Goal: Information Seeking & Learning: Find specific fact

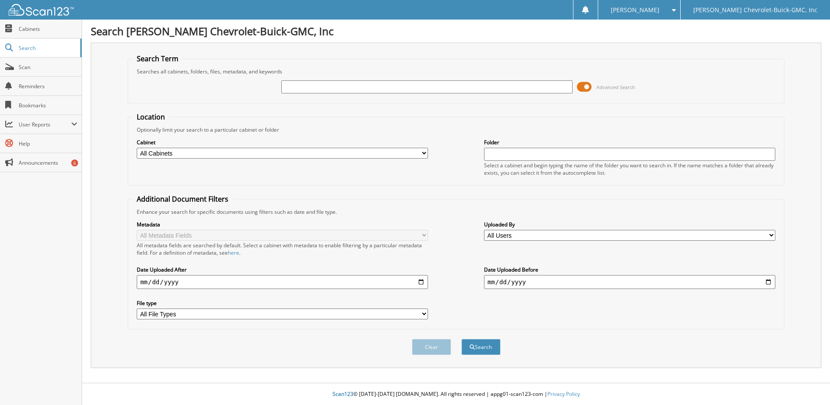
click at [586, 86] on span at bounding box center [584, 86] width 15 height 13
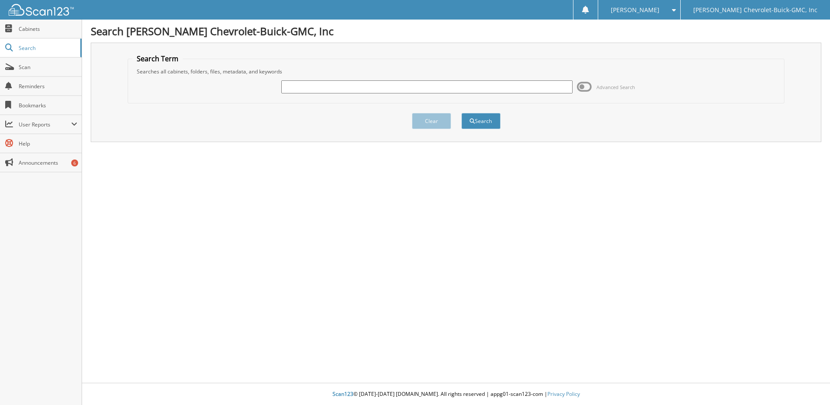
click at [330, 84] on input "text" at bounding box center [426, 86] width 291 height 13
type input "[PERSON_NAME]"
click at [462, 113] on button "Search" at bounding box center [481, 121] width 39 height 16
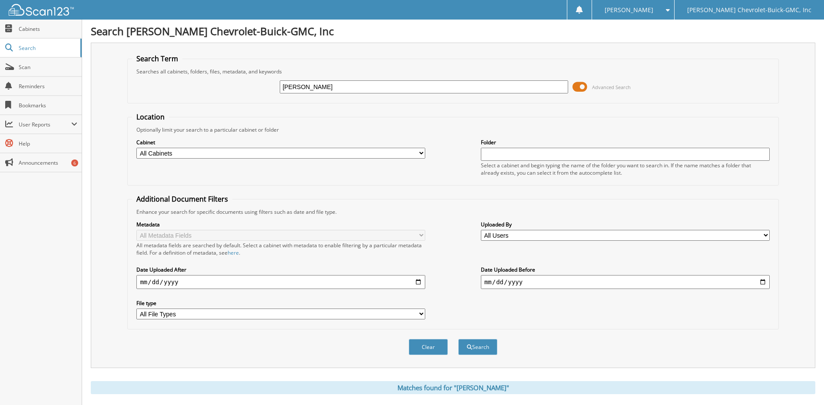
click at [584, 88] on span at bounding box center [579, 86] width 15 height 13
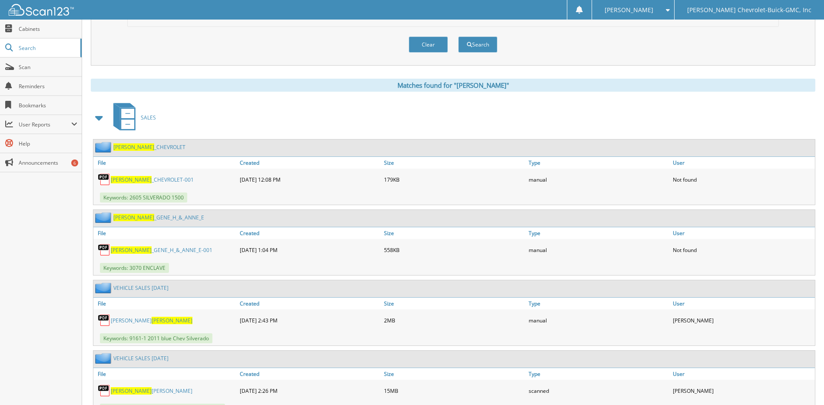
scroll to position [87, 0]
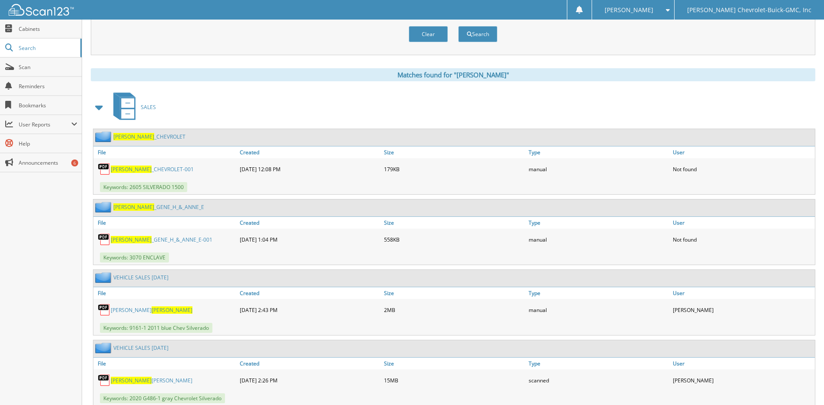
click at [146, 170] on link "[PERSON_NAME] _CHEVROLET-001" at bounding box center [152, 168] width 83 height 7
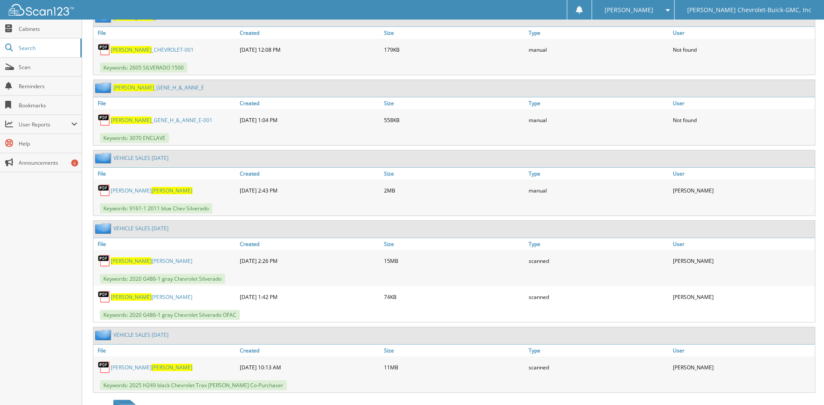
scroll to position [217, 0]
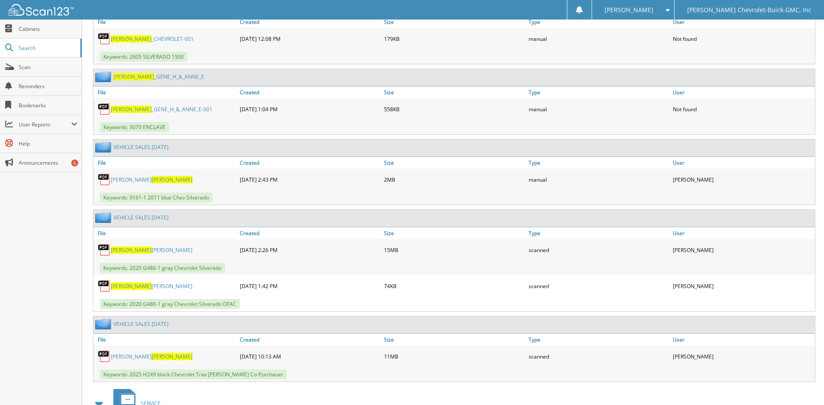
click at [133, 250] on link "[PERSON_NAME]" at bounding box center [152, 249] width 82 height 7
click at [135, 285] on link "[PERSON_NAME]" at bounding box center [152, 285] width 82 height 7
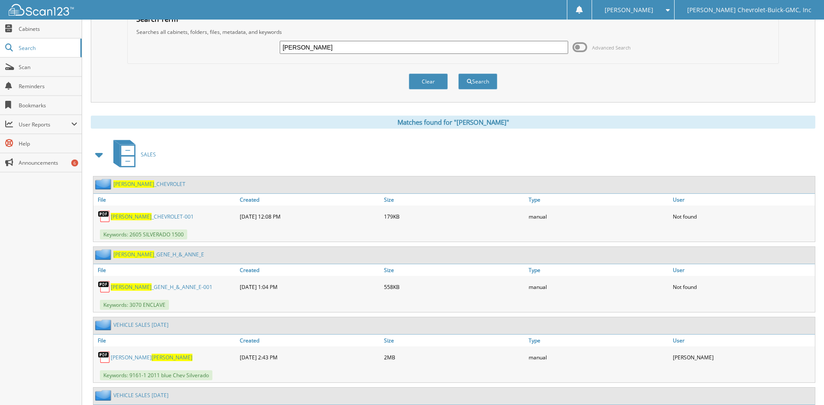
scroll to position [0, 0]
